Goal: Find specific page/section: Find specific page/section

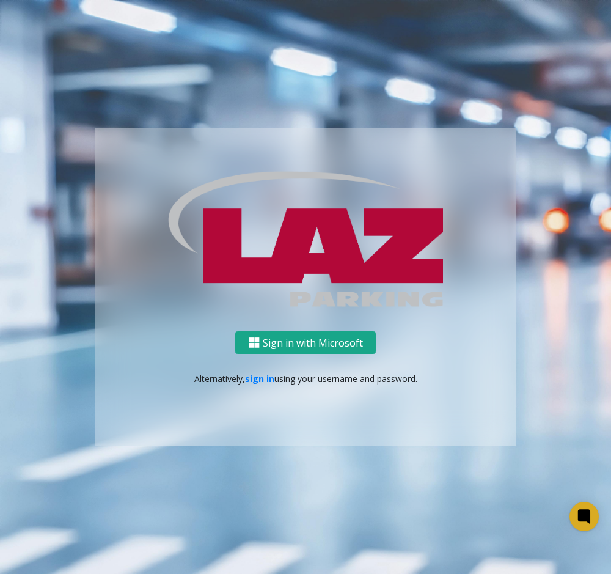
click at [277, 350] on button "Sign in with Microsoft" at bounding box center [305, 342] width 141 height 23
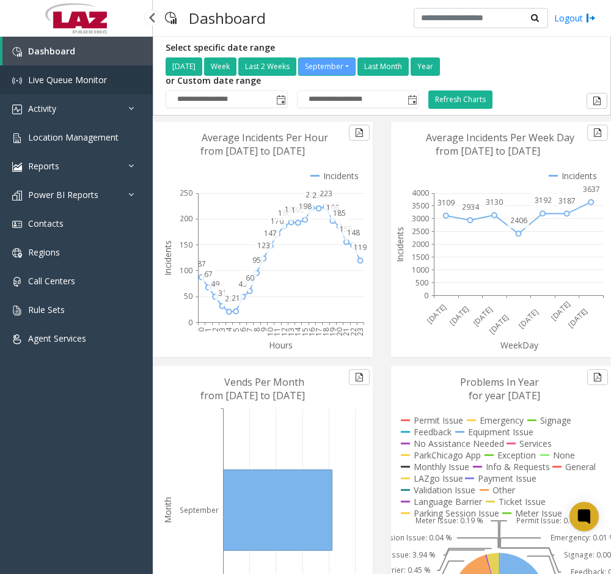
click at [112, 86] on link "Live Queue Monitor" at bounding box center [76, 79] width 153 height 29
